Goal: Task Accomplishment & Management: Manage account settings

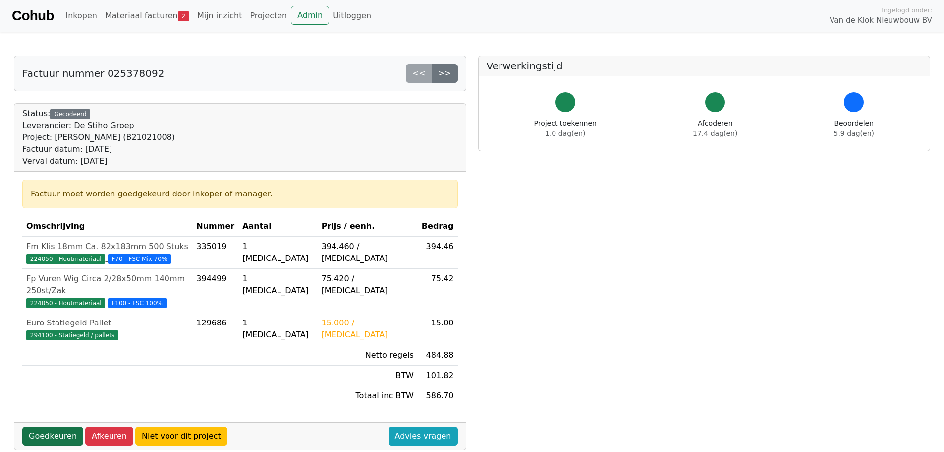
click at [52, 426] on link "Goedkeuren" at bounding box center [52, 435] width 61 height 19
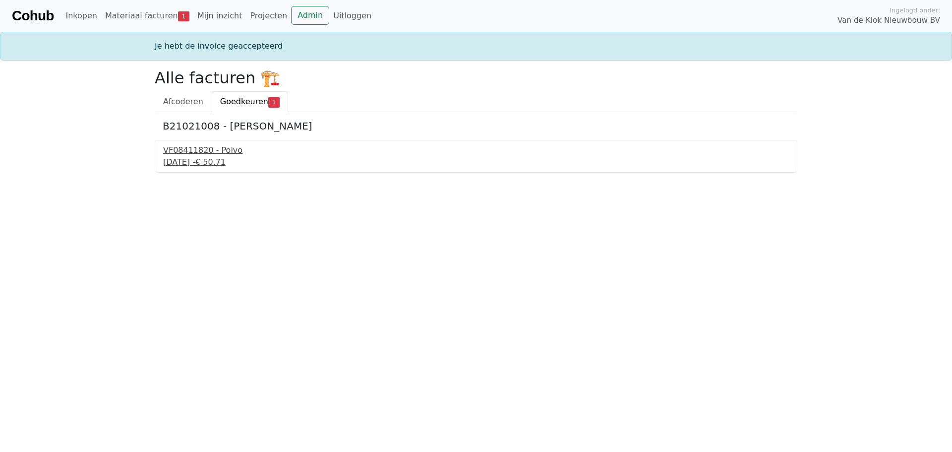
drag, startPoint x: 210, startPoint y: 157, endPoint x: 210, endPoint y: 165, distance: 7.9
click at [210, 157] on div "25 juli 2025 - € 50,71" at bounding box center [476, 162] width 626 height 12
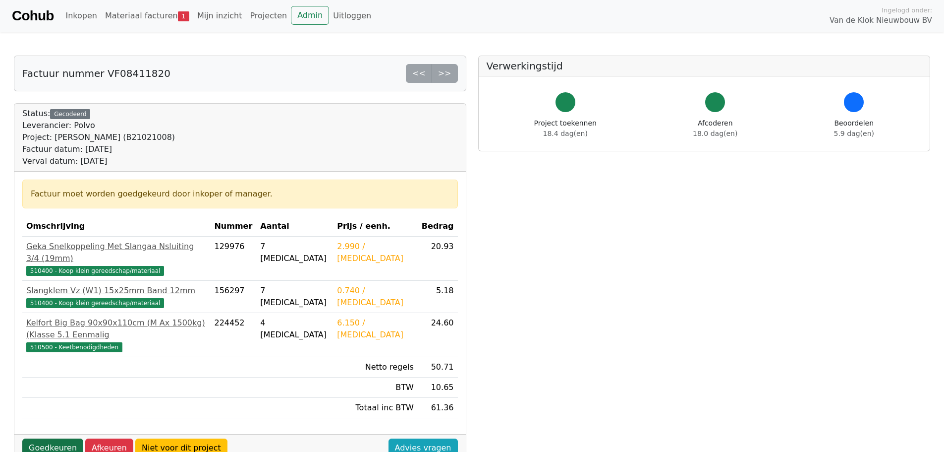
click at [52, 438] on link "Goedkeuren" at bounding box center [52, 447] width 61 height 19
